Goal: Find specific page/section: Find specific page/section

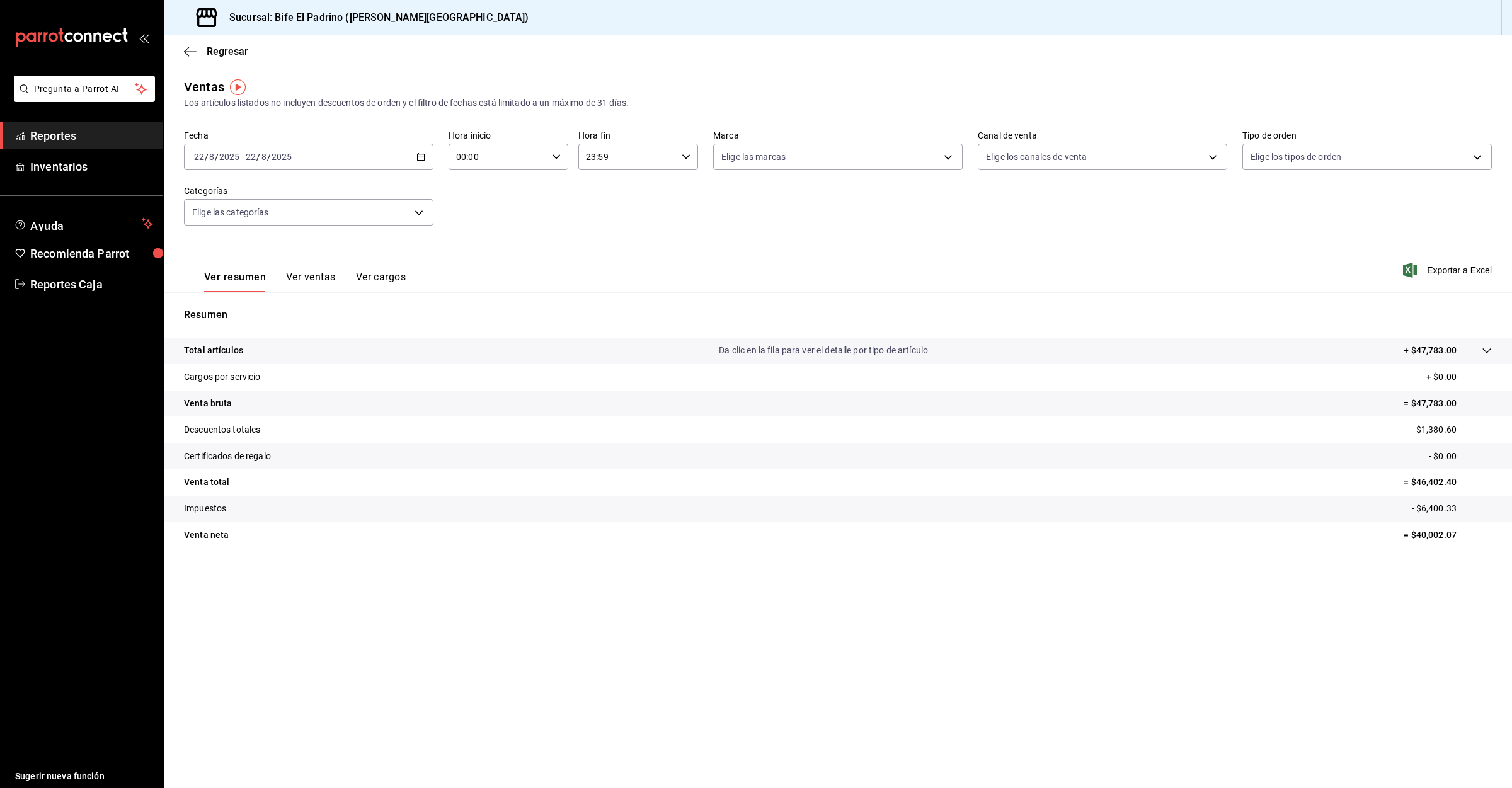
click at [61, 138] on span "Reportes" at bounding box center [91, 136] width 123 height 17
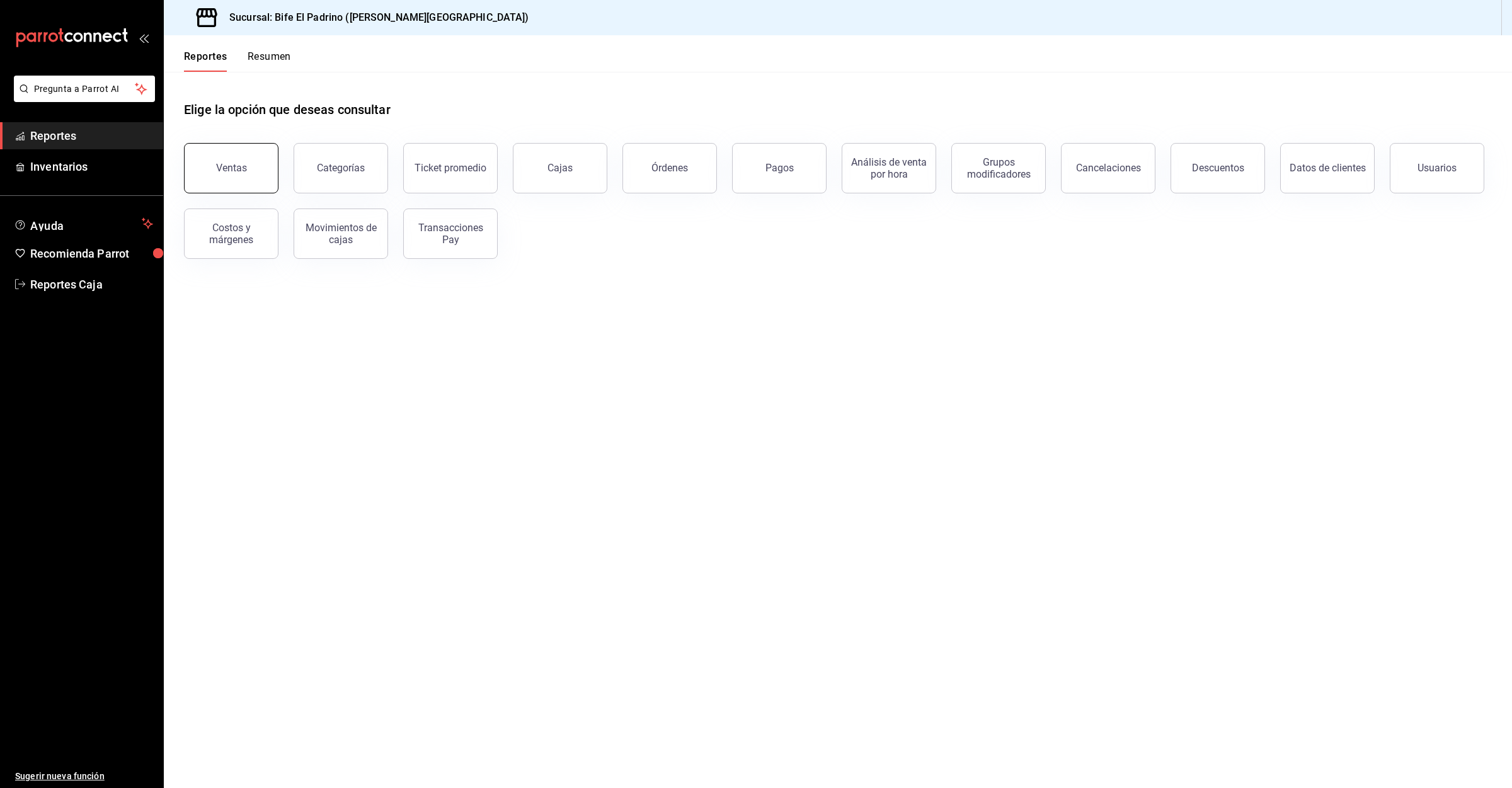
click at [198, 170] on button "Ventas" at bounding box center [231, 167] width 95 height 50
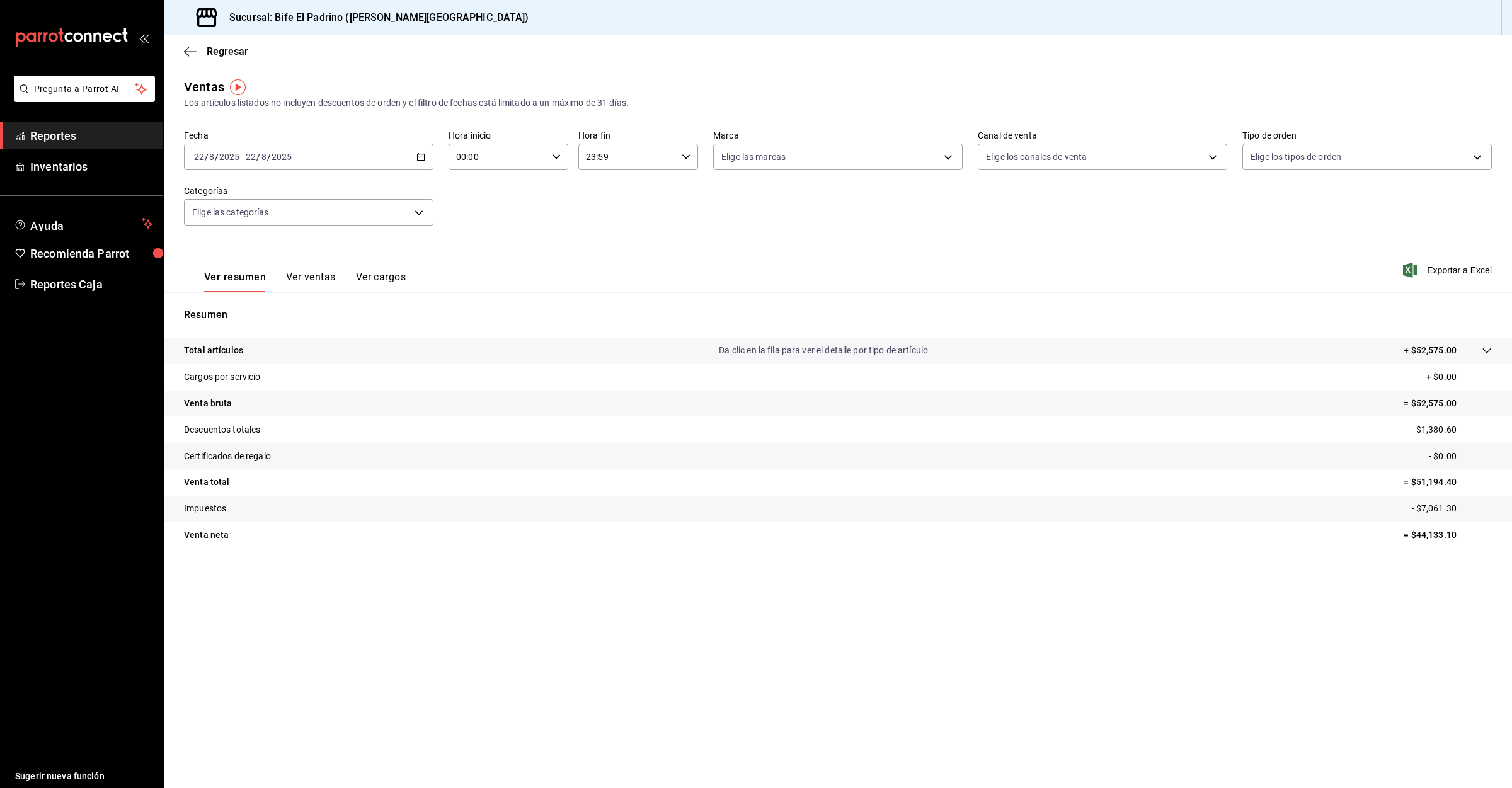
click at [67, 131] on span "Reportes" at bounding box center [91, 136] width 123 height 17
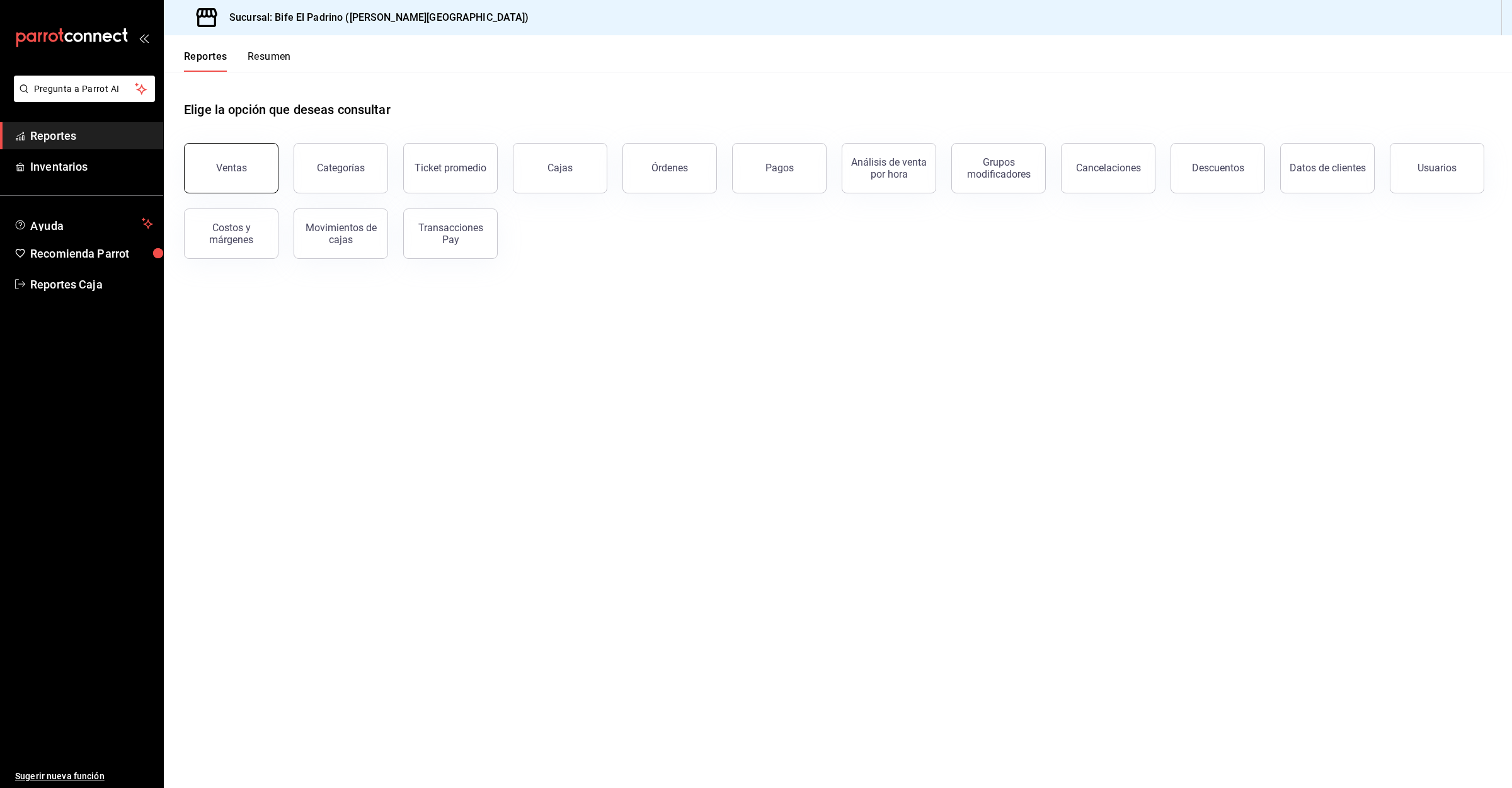
click at [198, 159] on button "Ventas" at bounding box center [231, 167] width 95 height 50
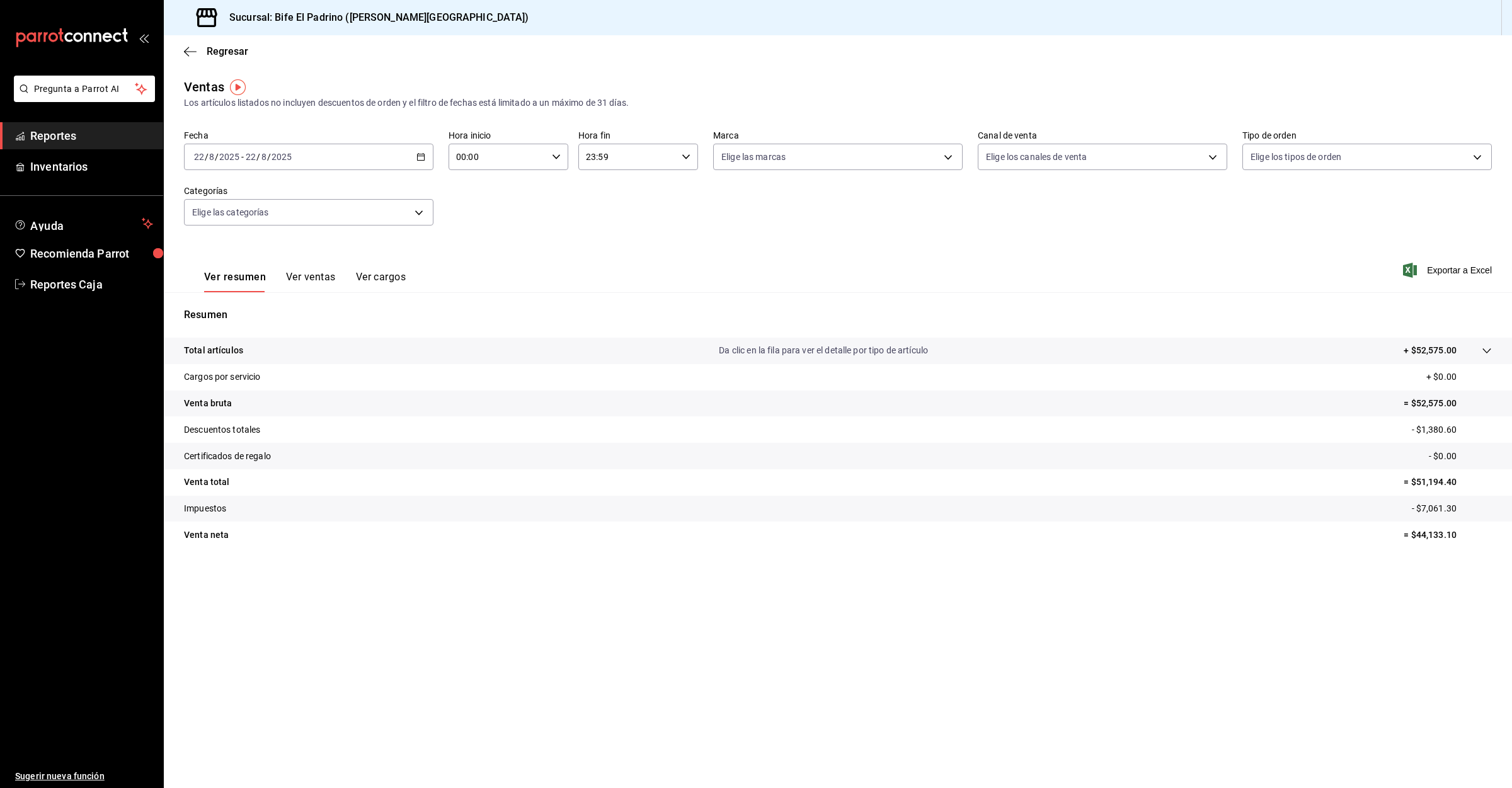
click at [1408, 635] on main "Regresar Ventas Los artículos listados no incluyen descuentos de orden y el fil…" at bounding box center [838, 412] width 1348 height 753
drag, startPoint x: 53, startPoint y: 129, endPoint x: 61, endPoint y: 137, distance: 11.3
click at [53, 131] on span "Reportes" at bounding box center [91, 136] width 123 height 17
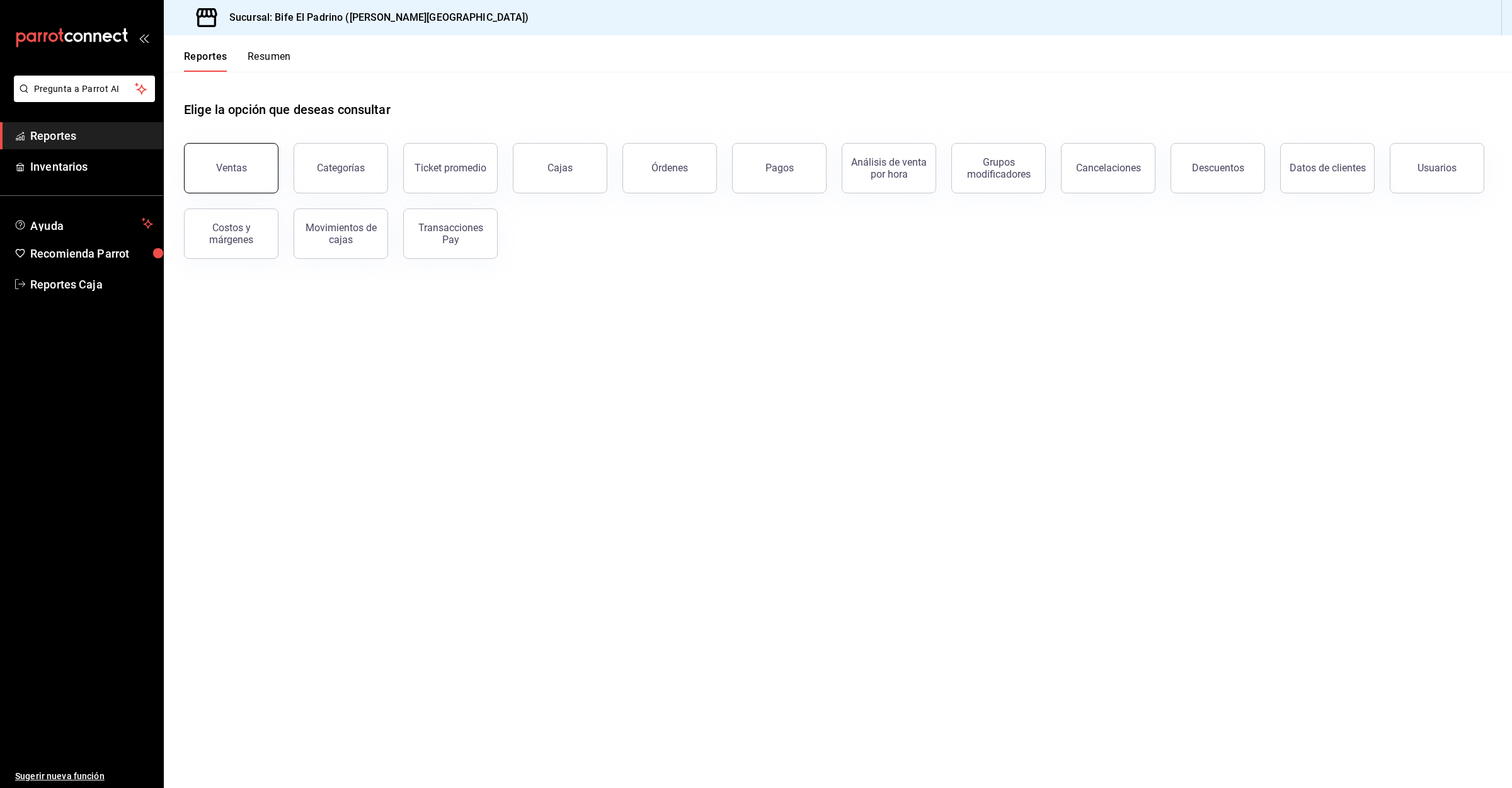
click at [242, 176] on button "Ventas" at bounding box center [231, 167] width 95 height 50
